Goal: Communication & Community: Answer question/provide support

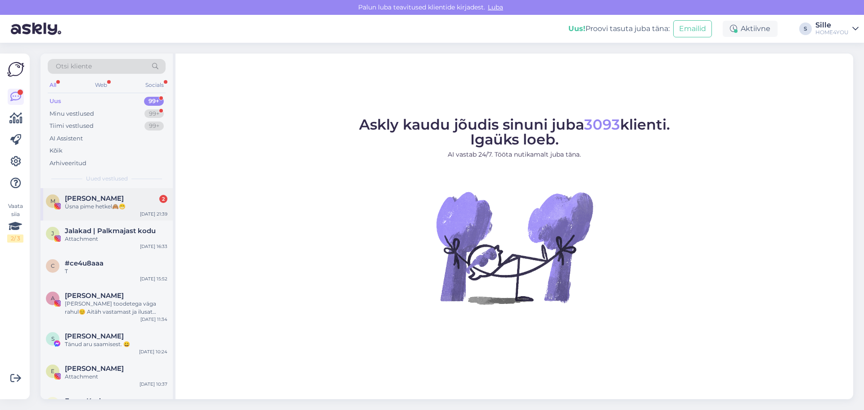
click at [117, 206] on div "Ùsna pime hetkel🙈😁" at bounding box center [116, 207] width 103 height 8
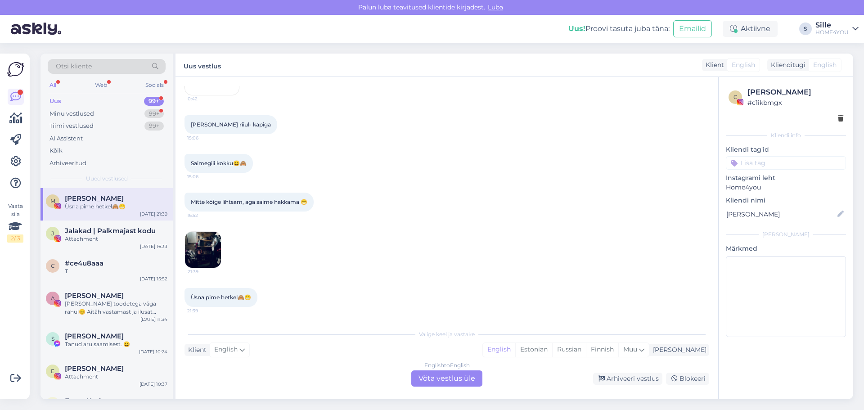
scroll to position [93, 0]
click at [63, 152] on div "Kõik" at bounding box center [107, 150] width 118 height 13
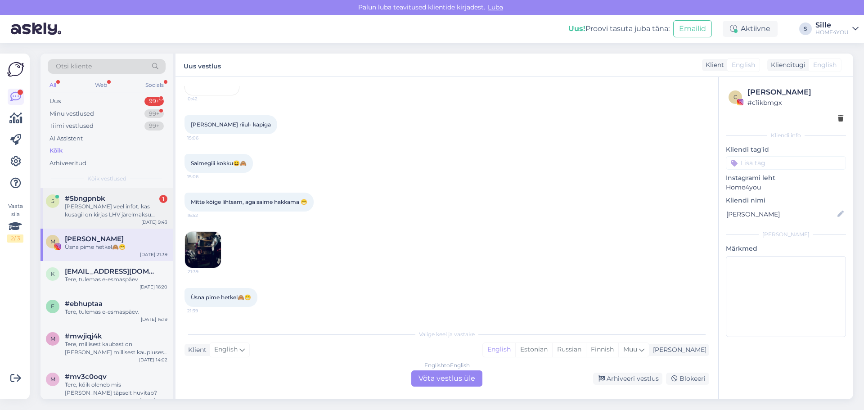
click at [78, 198] on span "#5bngpnbk" at bounding box center [85, 198] width 41 height 8
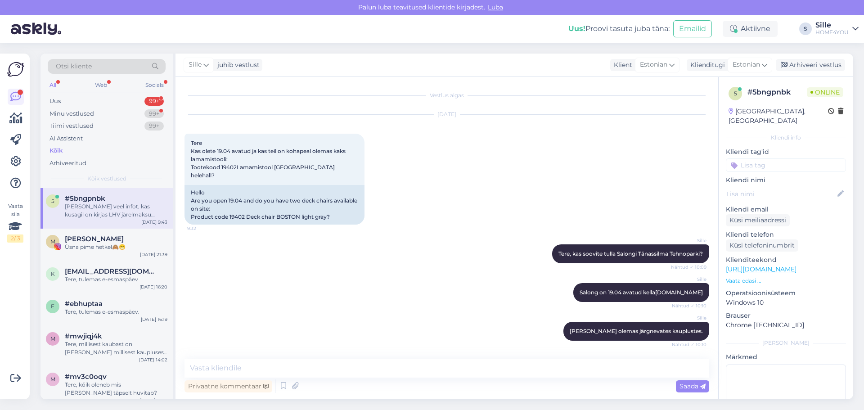
scroll to position [849, 0]
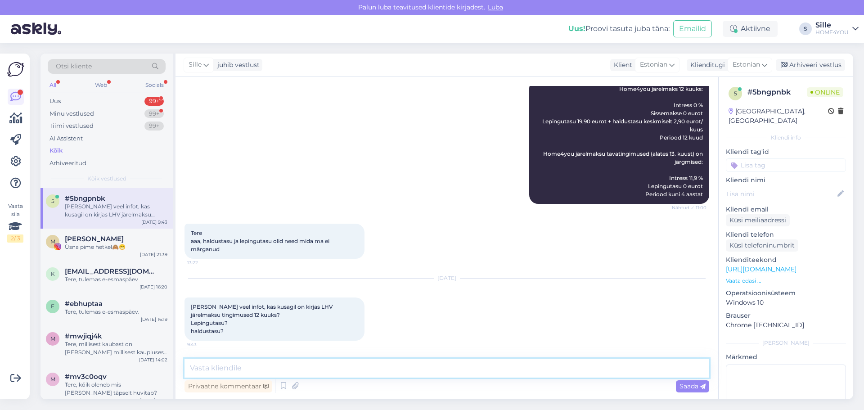
click at [332, 367] on textarea at bounding box center [447, 368] width 525 height 19
click at [346, 369] on textarea at bounding box center [447, 368] width 525 height 19
type textarea "Tere,"
paste textarea
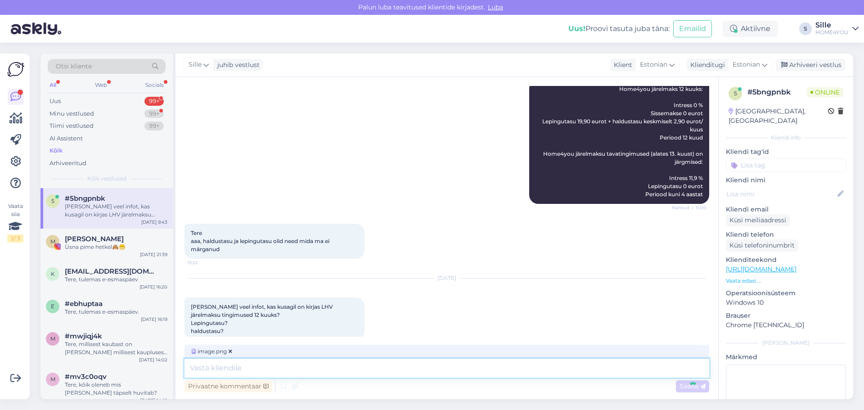
scroll to position [944, 0]
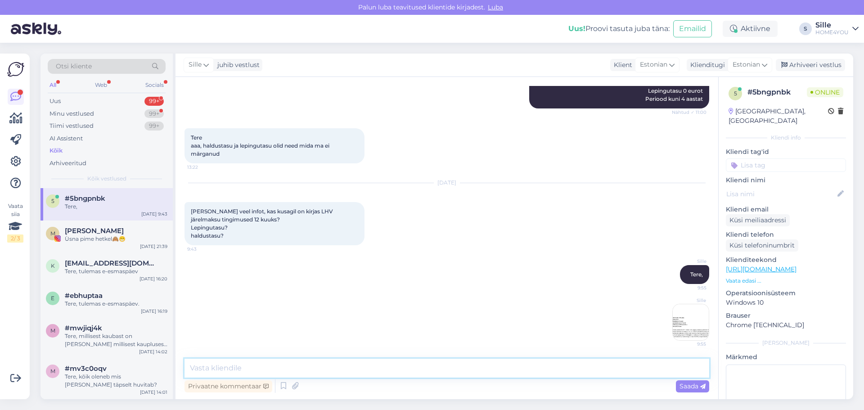
paste textarea "[URL][DOMAIN_NAME]"
type textarea "[URL][DOMAIN_NAME]"
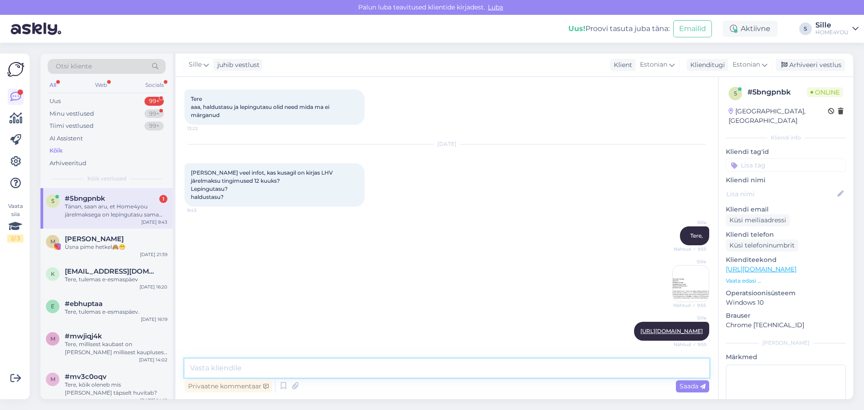
scroll to position [1030, 0]
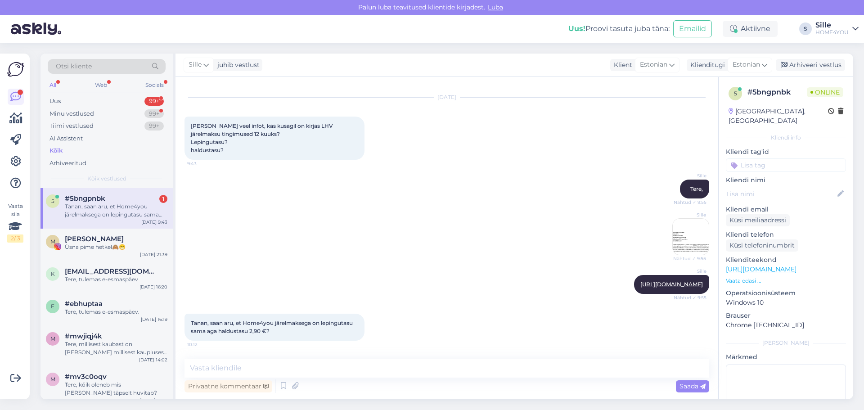
click at [214, 218] on div "Sille Tere, Nähtud ✓ 9:55 Sille Nähtud ✓ 9:55" at bounding box center [447, 217] width 525 height 95
click at [165, 202] on div "#5bngpnbk 1 Tänan, saan aru, et Home4you järelmaksega on lepingutasu sama aga h…" at bounding box center [116, 206] width 103 height 24
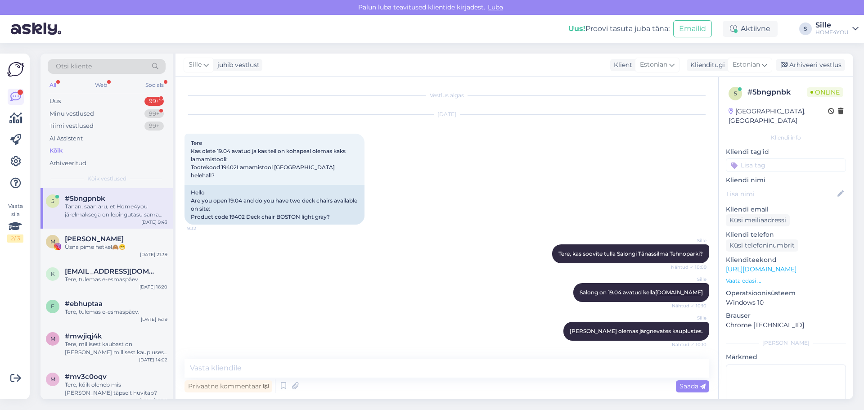
click at [185, 211] on div "Vestlus algas [DATE] Tere Kas olete 19.04 avatud ja kas teil on kohapeal olemas…" at bounding box center [447, 238] width 543 height 322
click at [119, 244] on div "Ùsna pime hetkel🙈😁" at bounding box center [116, 247] width 103 height 8
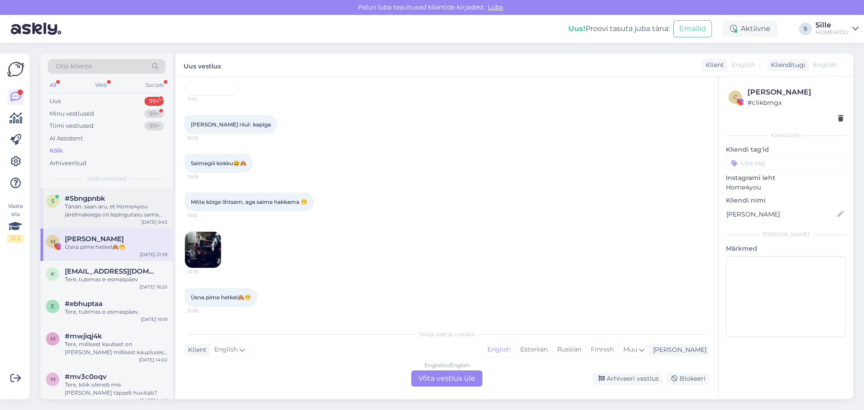
scroll to position [93, 0]
click at [50, 149] on div "Kõik" at bounding box center [56, 150] width 13 height 9
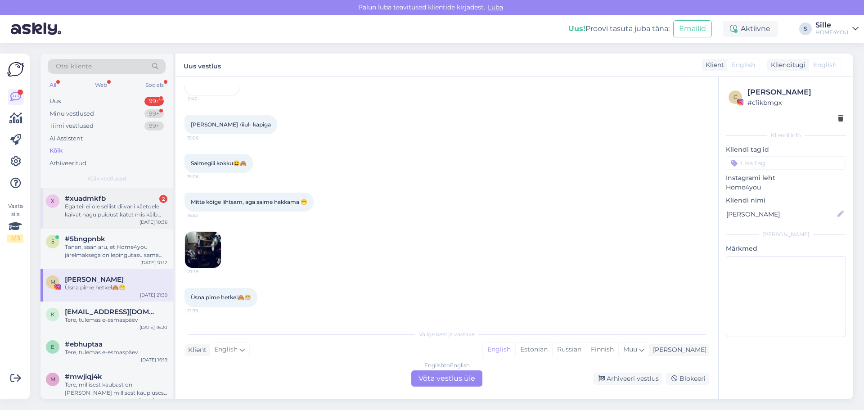
click at [103, 206] on div "Ega teil ei ole sellist diivani käetoele käivat nagu puidust katet mis käib kla…" at bounding box center [116, 211] width 103 height 16
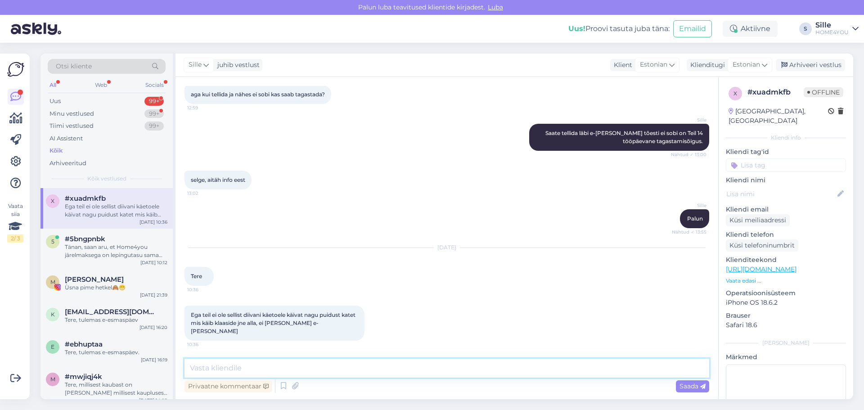
click at [284, 360] on textarea at bounding box center [447, 368] width 525 height 19
type textarea "r"
type textarea "<"
type textarea "Tere"
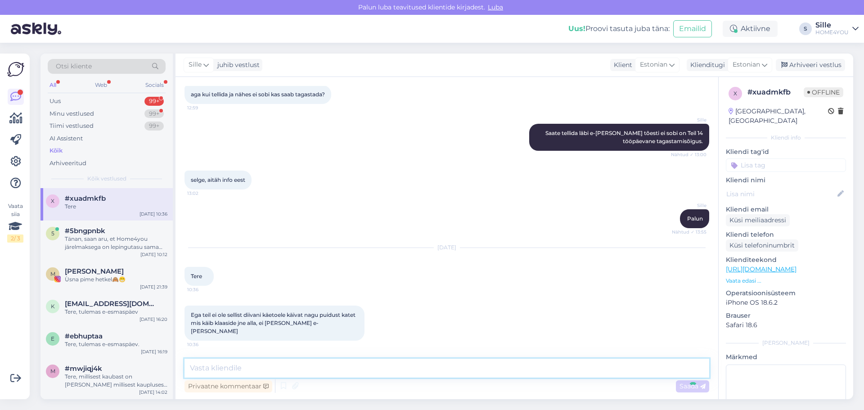
scroll to position [328, 0]
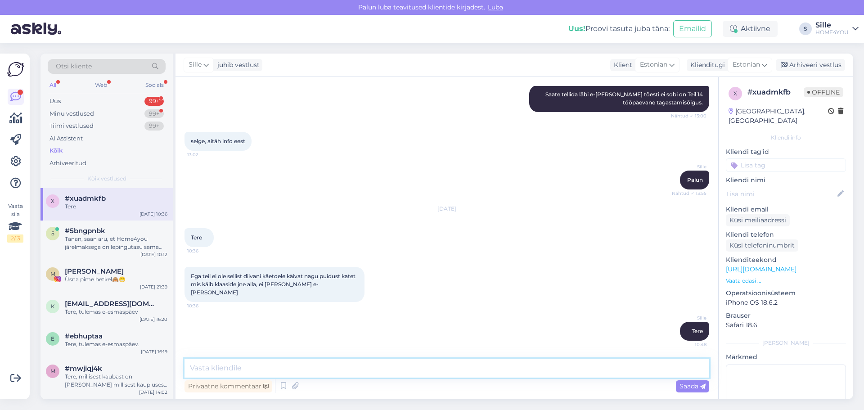
paste textarea "[URL][DOMAIN_NAME]"
type textarea "[URL][DOMAIN_NAME]"
